Goal: Task Accomplishment & Management: Complete application form

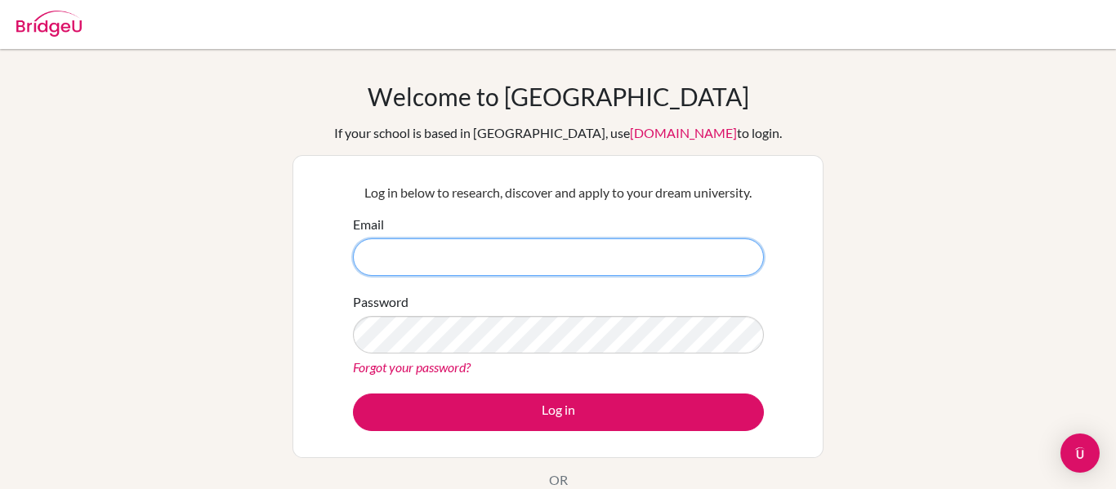
click at [458, 257] on input "Email" at bounding box center [558, 258] width 411 height 38
type input "2"
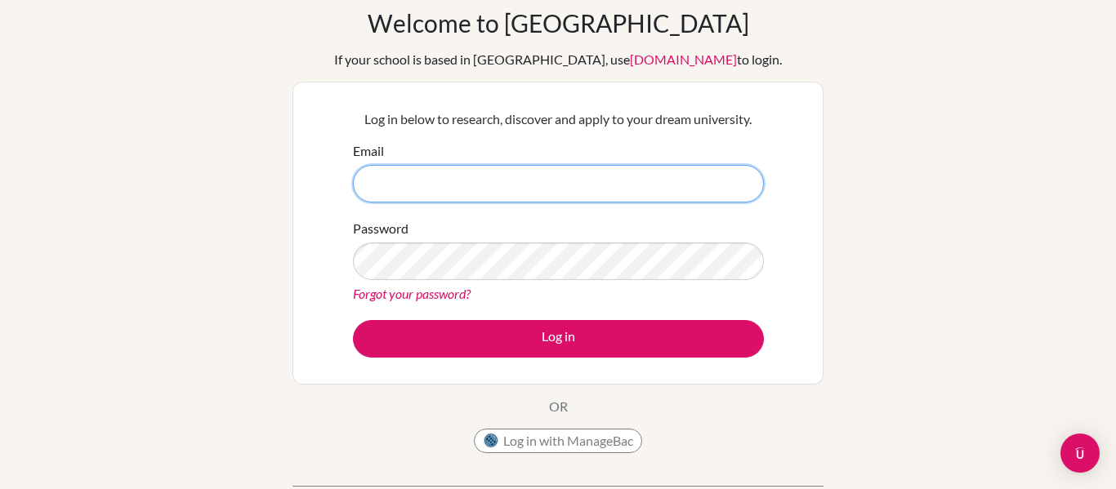
scroll to position [82, 0]
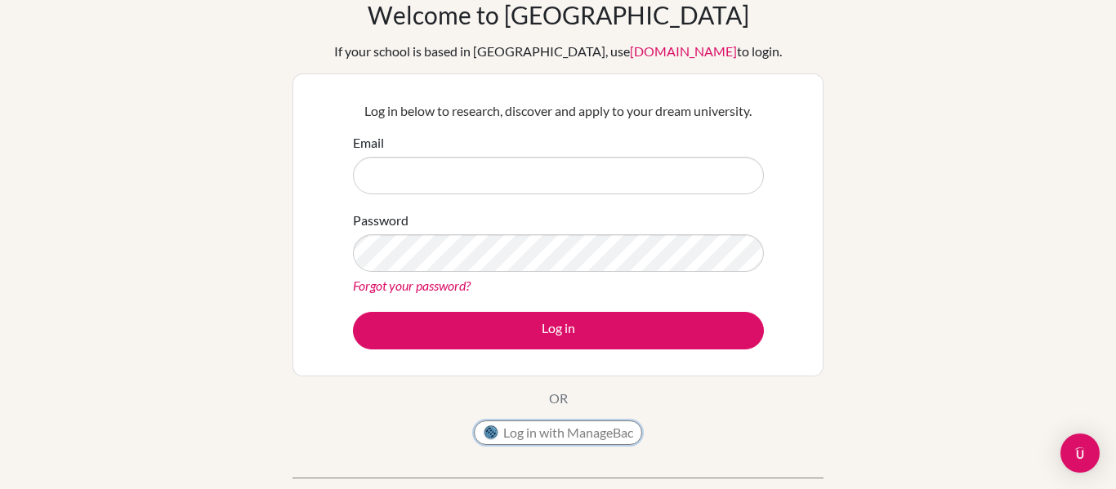
click at [518, 423] on button "Log in with ManageBac" at bounding box center [558, 433] width 168 height 25
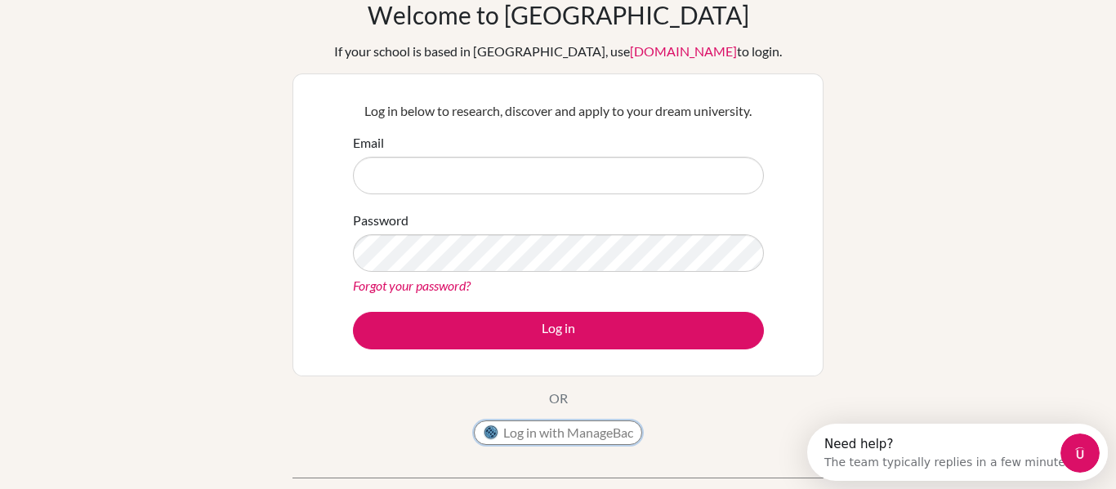
scroll to position [0, 0]
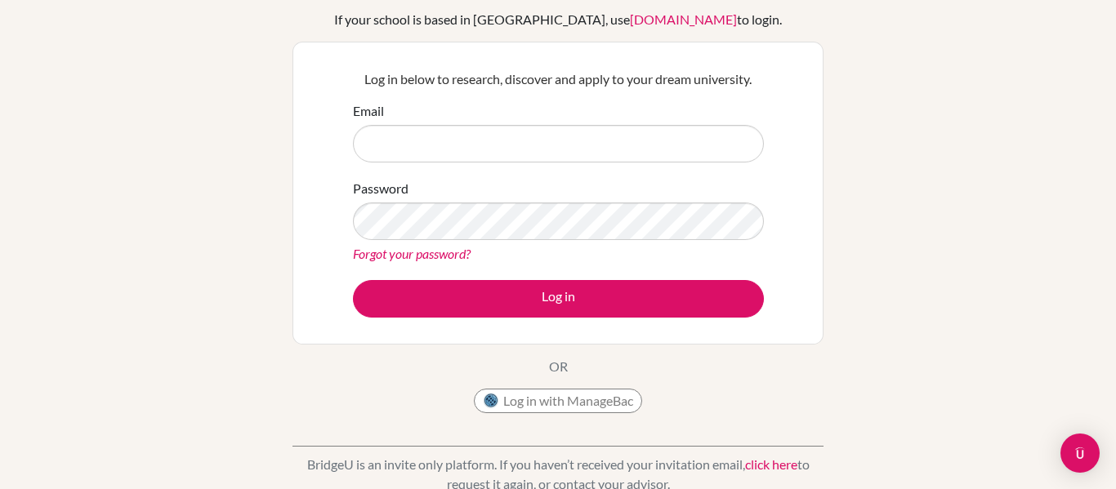
scroll to position [147, 0]
